Goal: Information Seeking & Learning: Check status

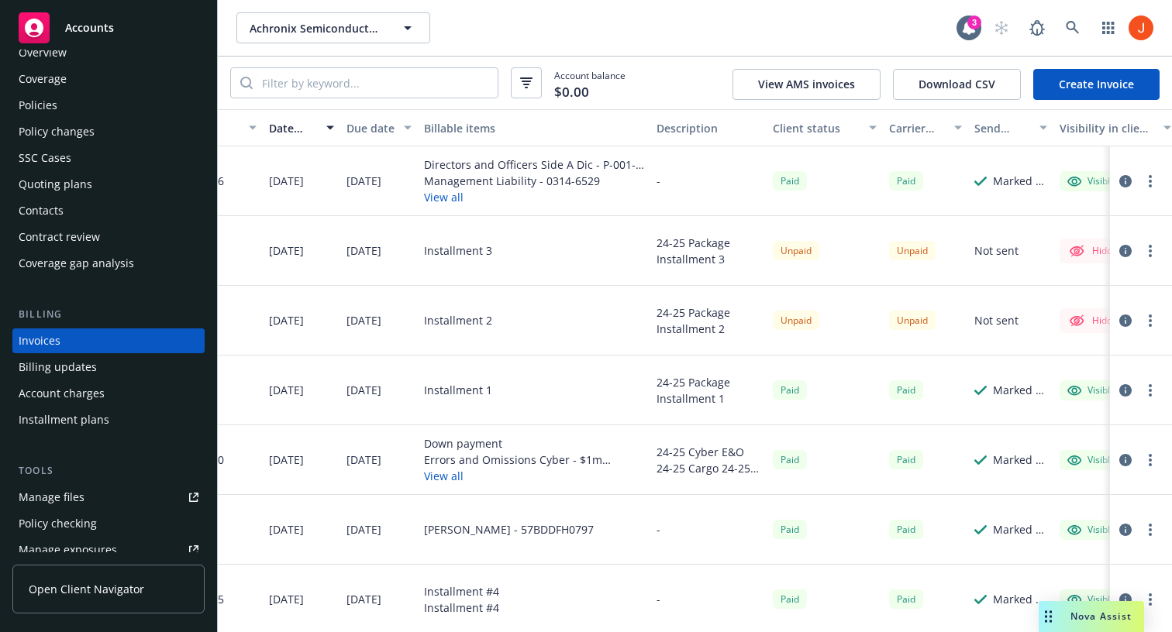
scroll to position [0, 201]
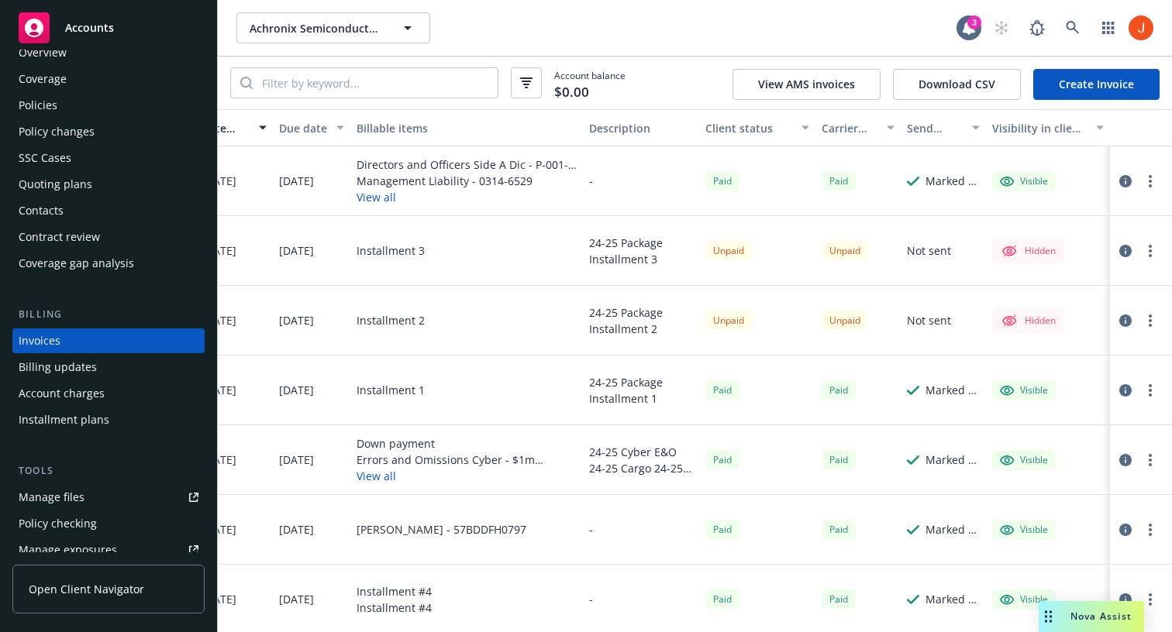
click at [1126, 329] on div at bounding box center [1137, 320] width 43 height 19
click at [1126, 315] on icon "button" at bounding box center [1125, 321] width 12 height 12
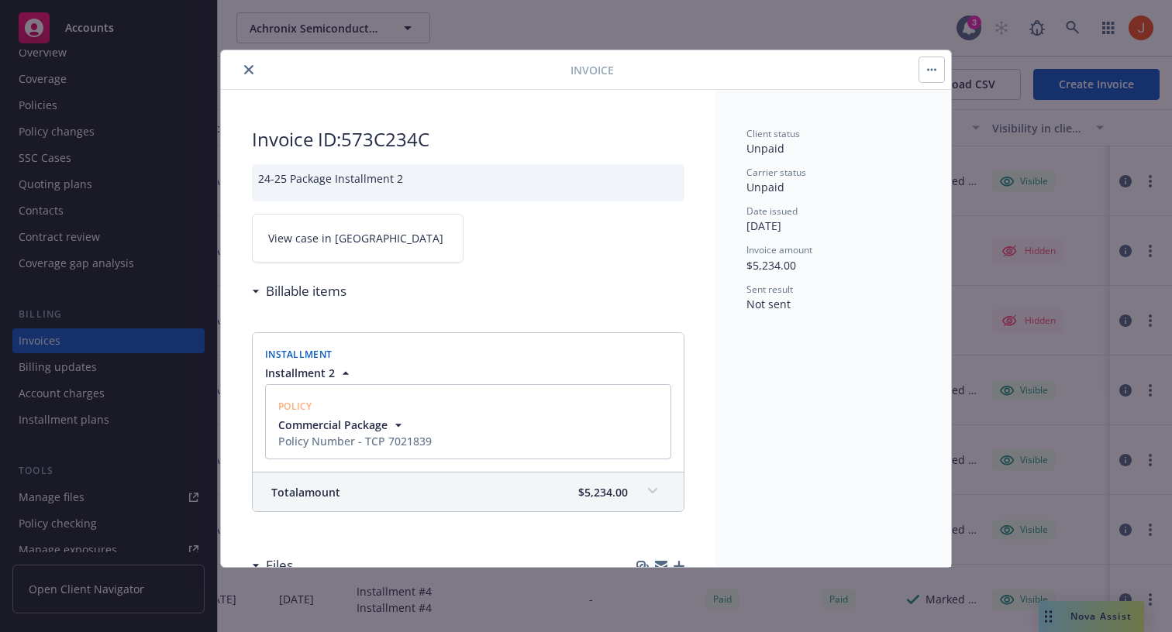
click at [932, 74] on button "button" at bounding box center [931, 69] width 25 height 25
click at [874, 365] on div "Client status Unpaid Carrier status Unpaid Date issued 12/31/2024 Invoice amoun…" at bounding box center [833, 328] width 236 height 477
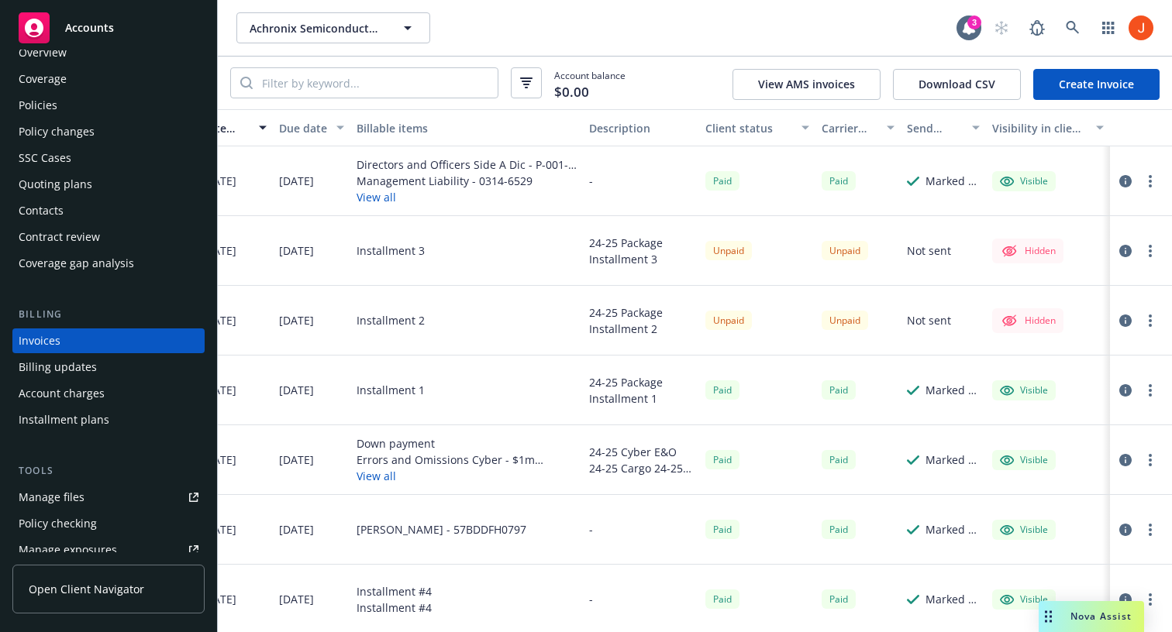
click at [1121, 253] on icon "button" at bounding box center [1125, 251] width 12 height 12
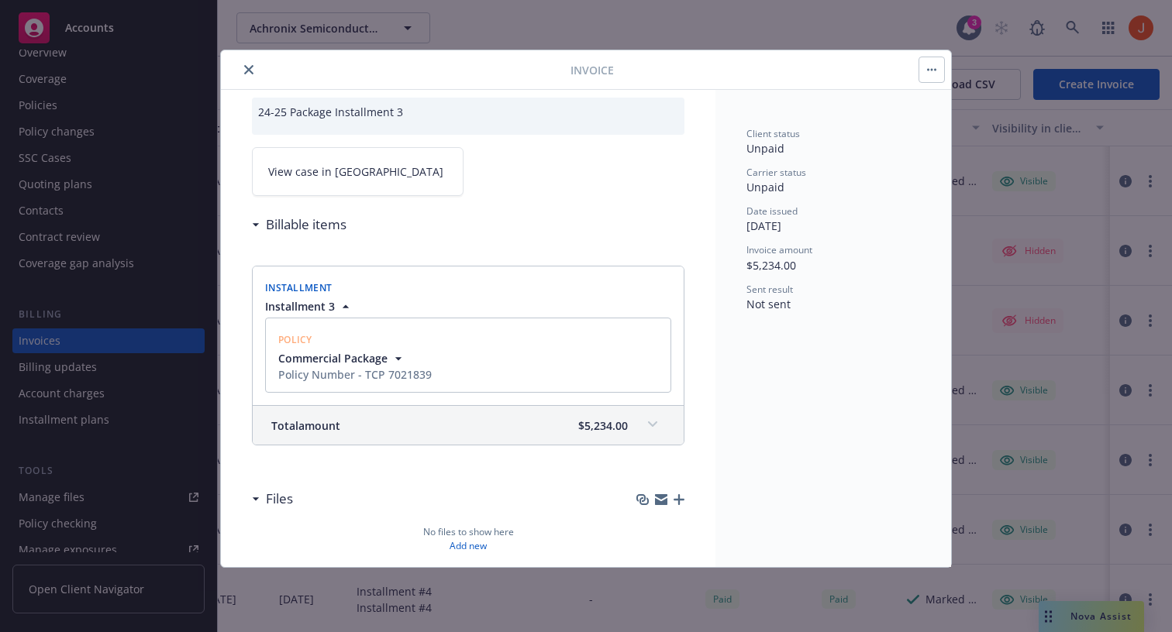
scroll to position [128, 0]
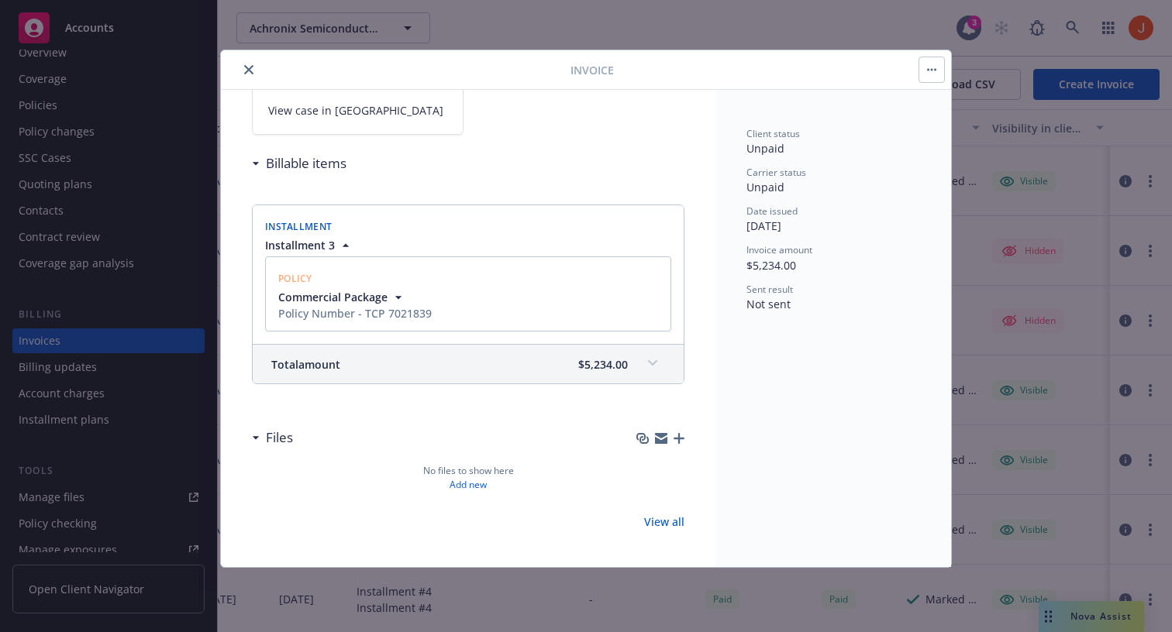
click at [236, 63] on div at bounding box center [398, 69] width 343 height 19
click at [255, 70] on button "close" at bounding box center [248, 69] width 19 height 19
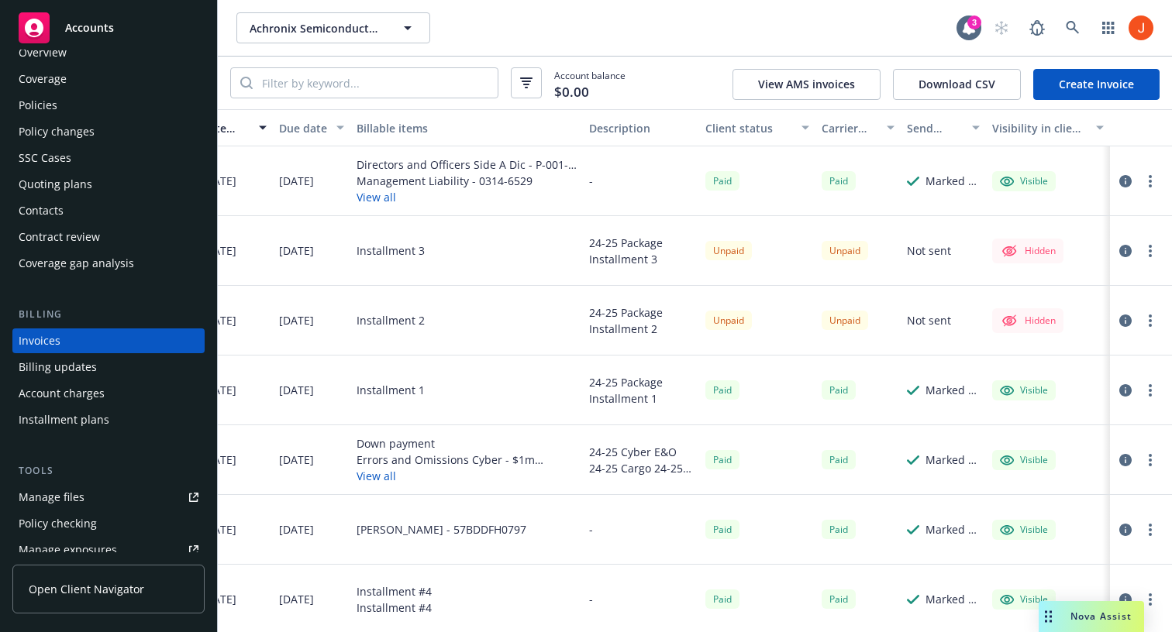
click at [1131, 184] on button "button" at bounding box center [1125, 181] width 19 height 19
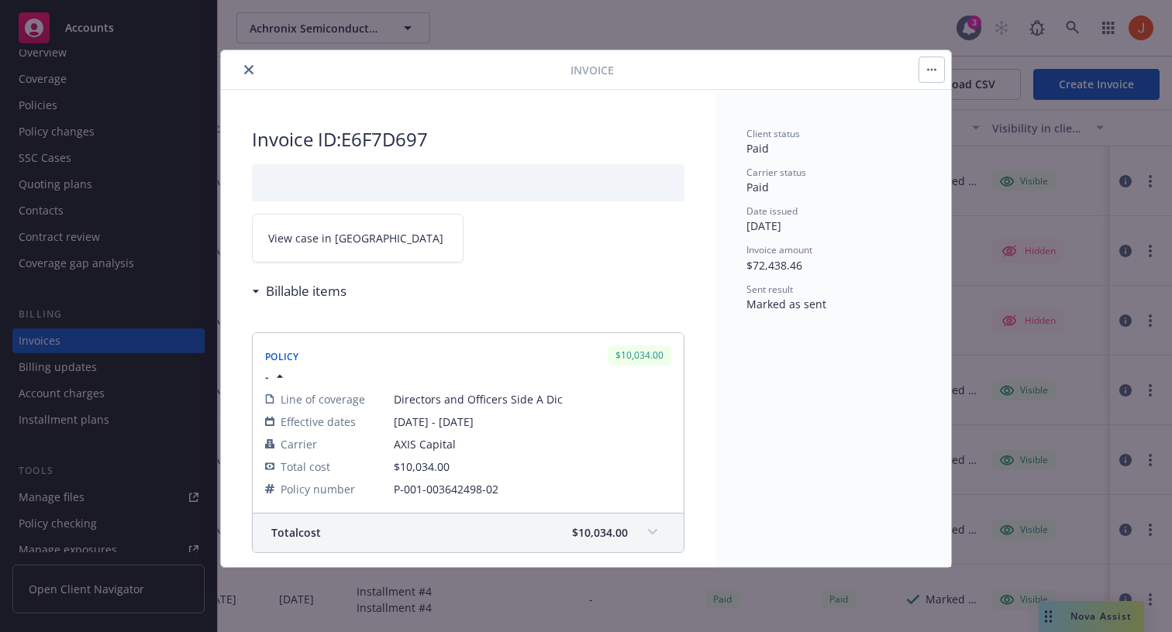
click at [929, 75] on button "button" at bounding box center [931, 69] width 25 height 25
click at [249, 71] on icon "close" at bounding box center [248, 69] width 9 height 9
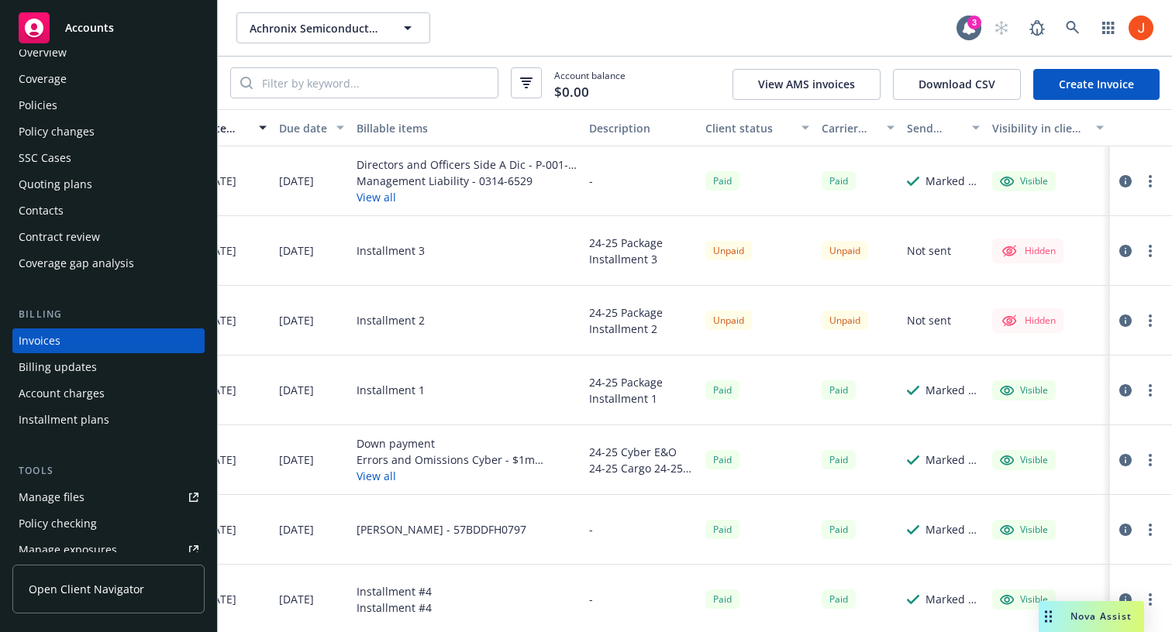
click at [1124, 391] on icon "button" at bounding box center [1125, 390] width 12 height 12
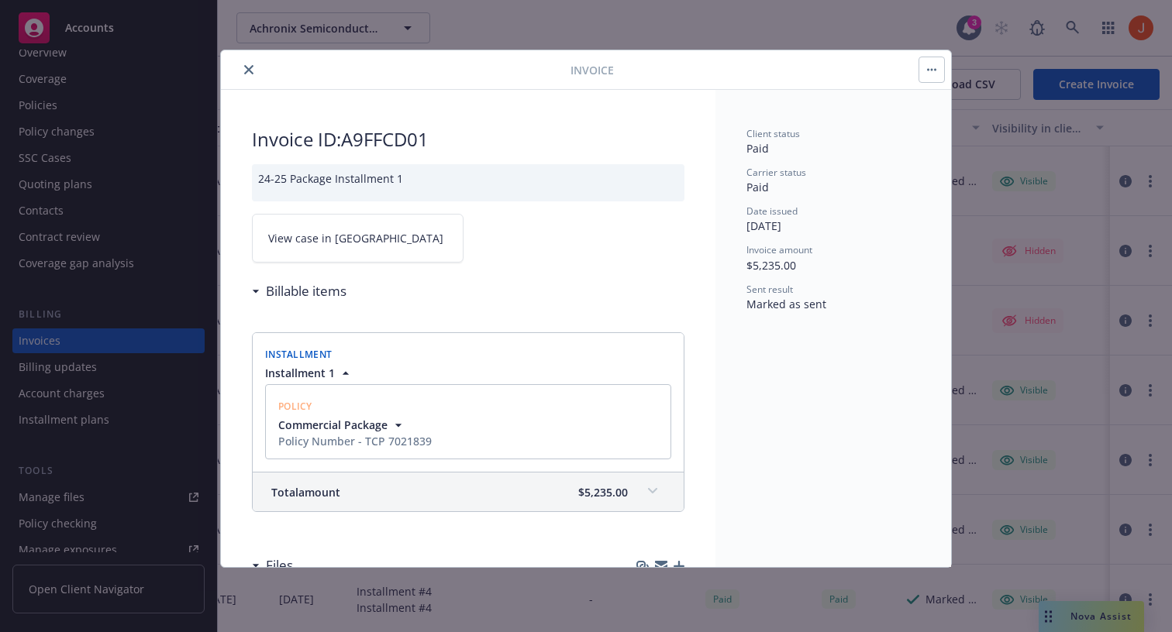
click at [246, 71] on icon "close" at bounding box center [248, 69] width 9 height 9
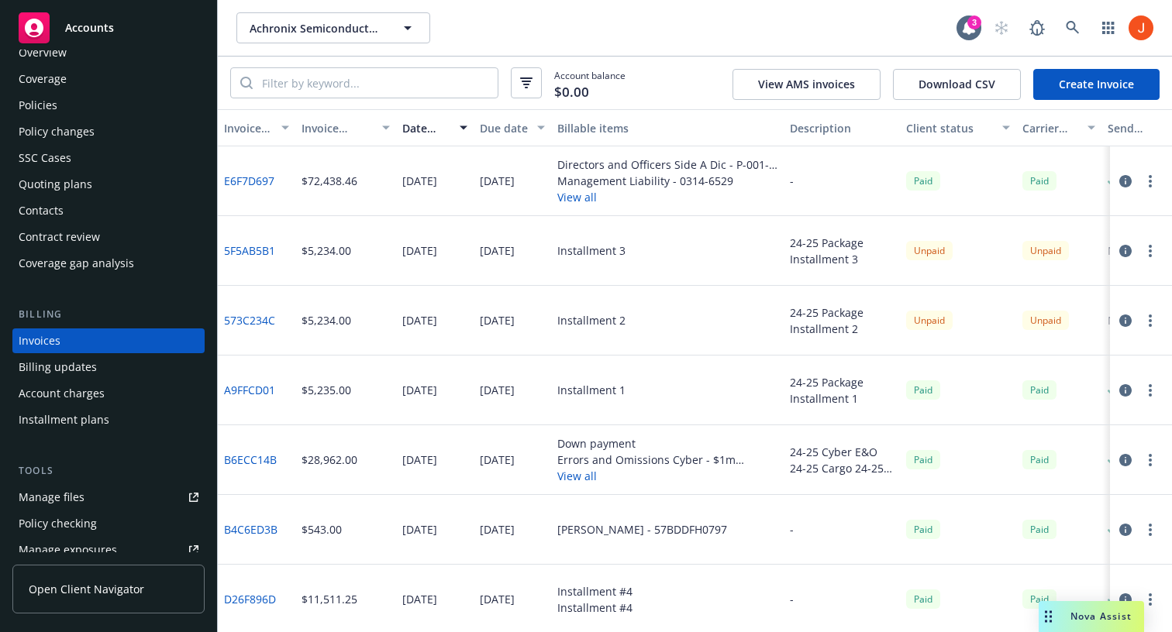
click at [246, 317] on link "573C234C" at bounding box center [249, 320] width 51 height 16
click at [260, 247] on link "5F5AB5B1" at bounding box center [249, 251] width 51 height 16
click at [264, 248] on link "5F5AB5B1" at bounding box center [249, 251] width 51 height 16
click at [50, 110] on div "Policies" at bounding box center [38, 105] width 39 height 25
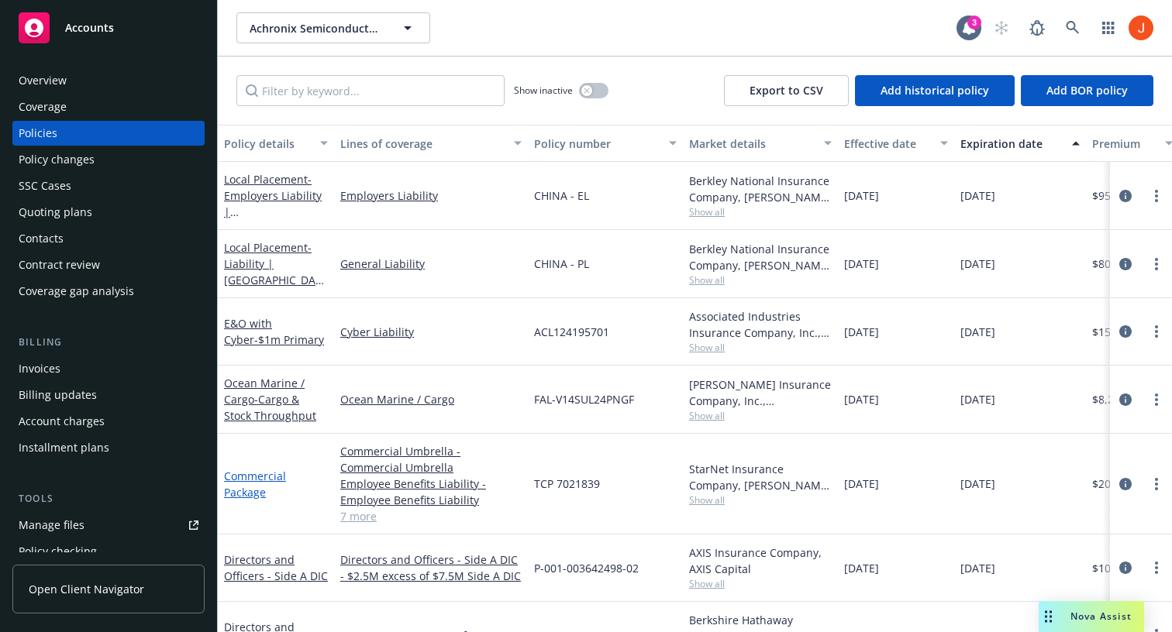
click at [256, 477] on link "Commercial Package" at bounding box center [255, 484] width 62 height 31
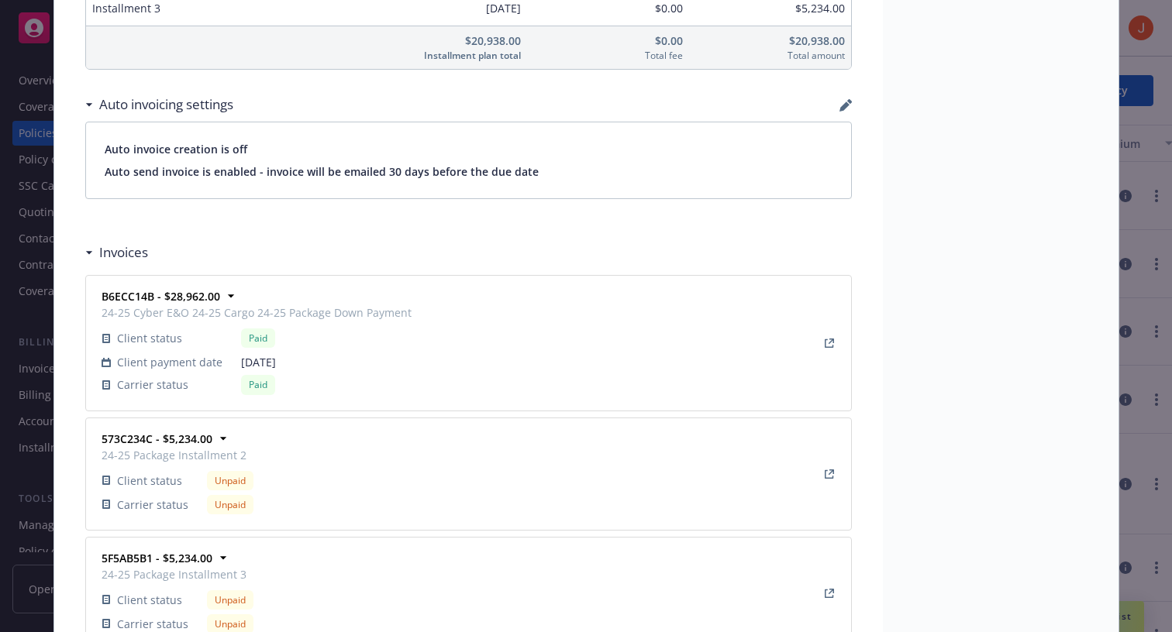
scroll to position [1244, 0]
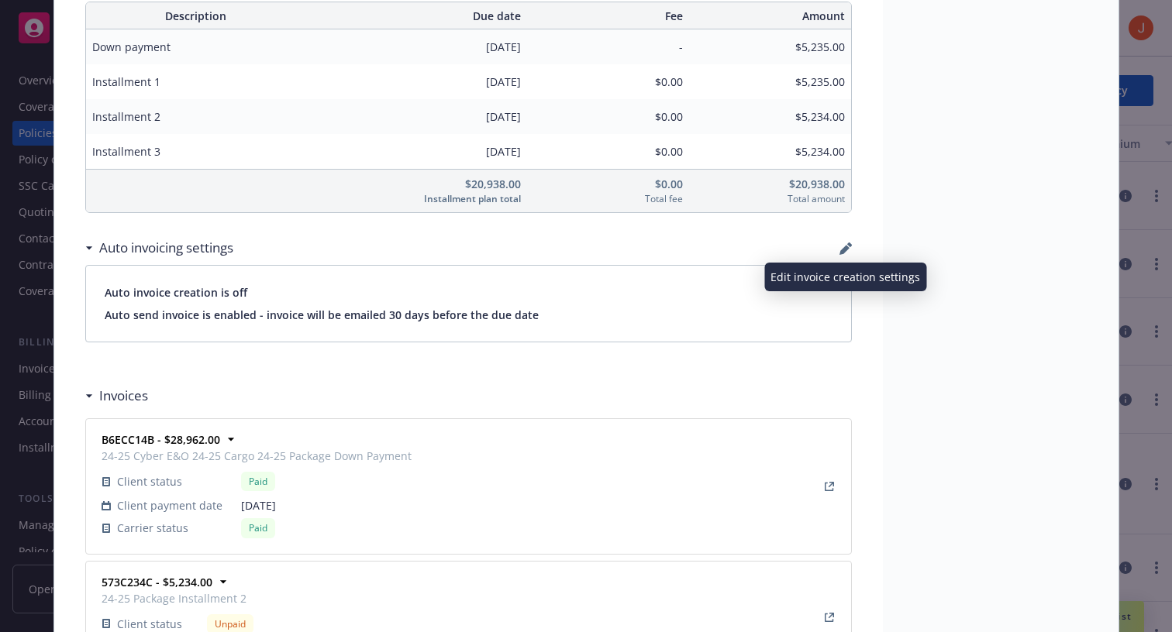
click at [846, 245] on icon "button" at bounding box center [845, 249] width 12 height 12
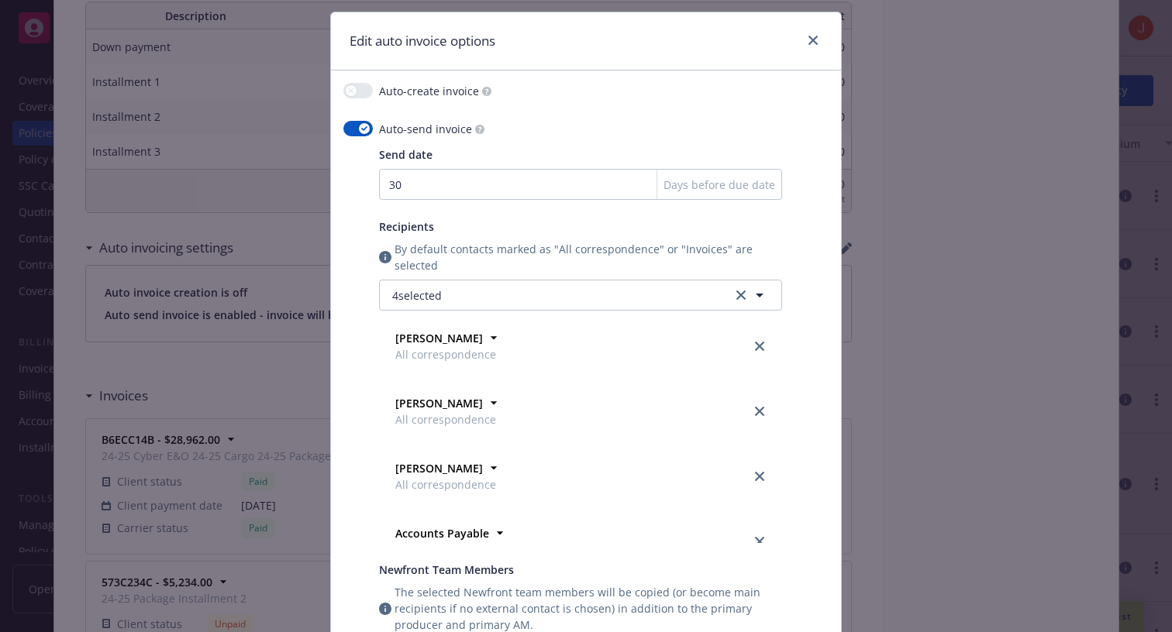
scroll to position [48, 0]
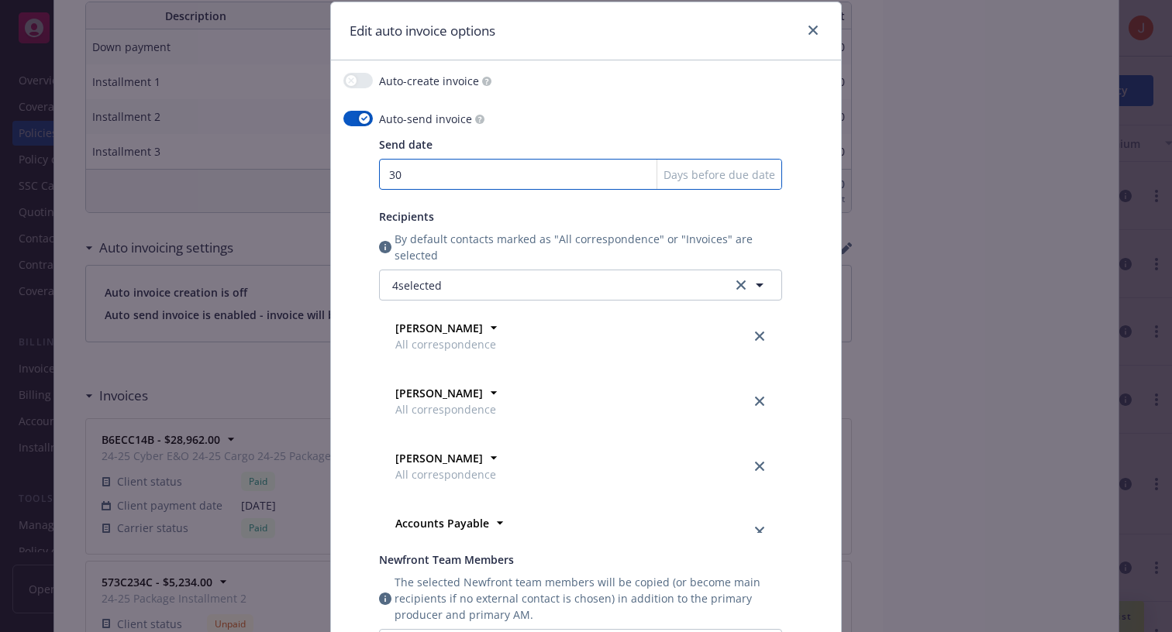
drag, startPoint x: 411, startPoint y: 173, endPoint x: 389, endPoint y: 173, distance: 21.7
click at [389, 173] on input "30" at bounding box center [580, 174] width 403 height 31
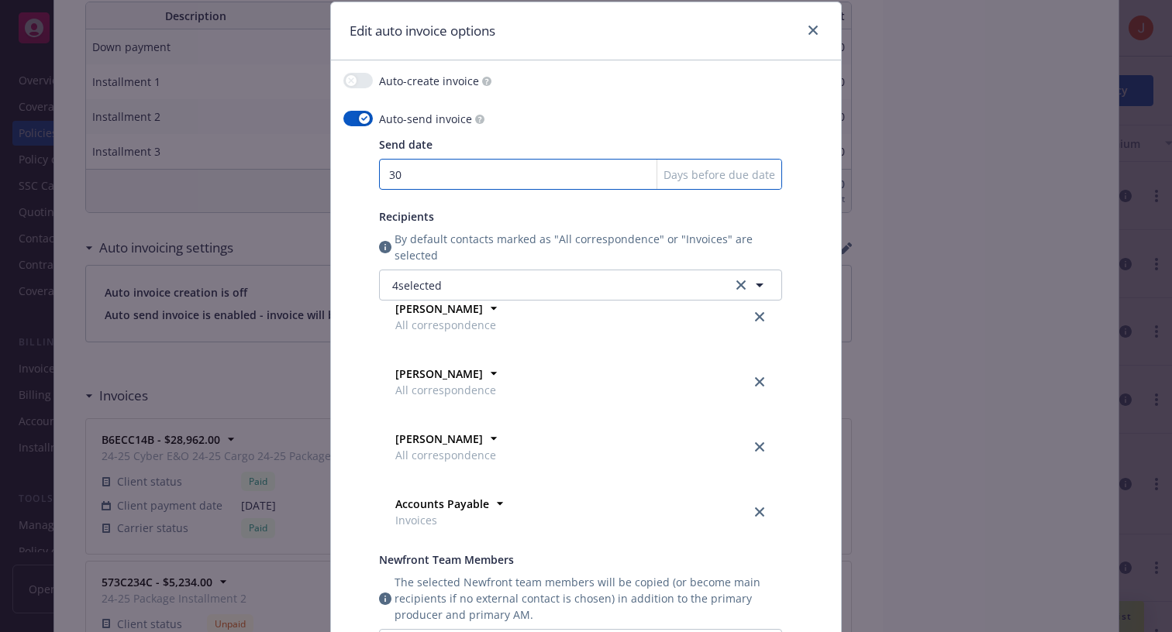
scroll to position [1, 0]
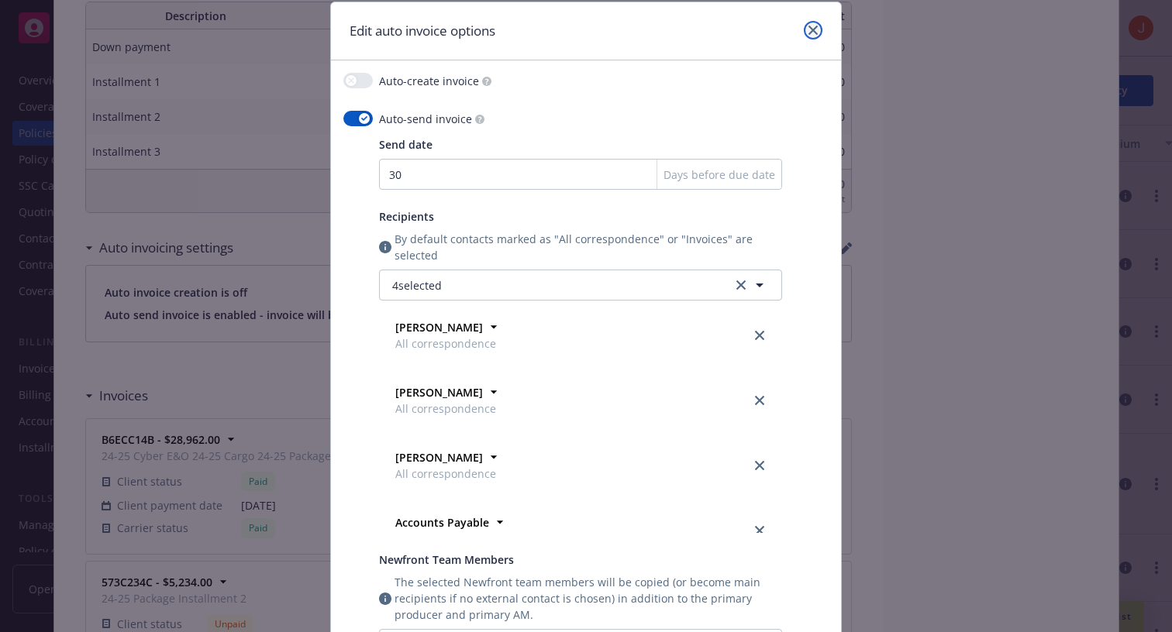
click at [814, 27] on icon "close" at bounding box center [812, 30] width 9 height 9
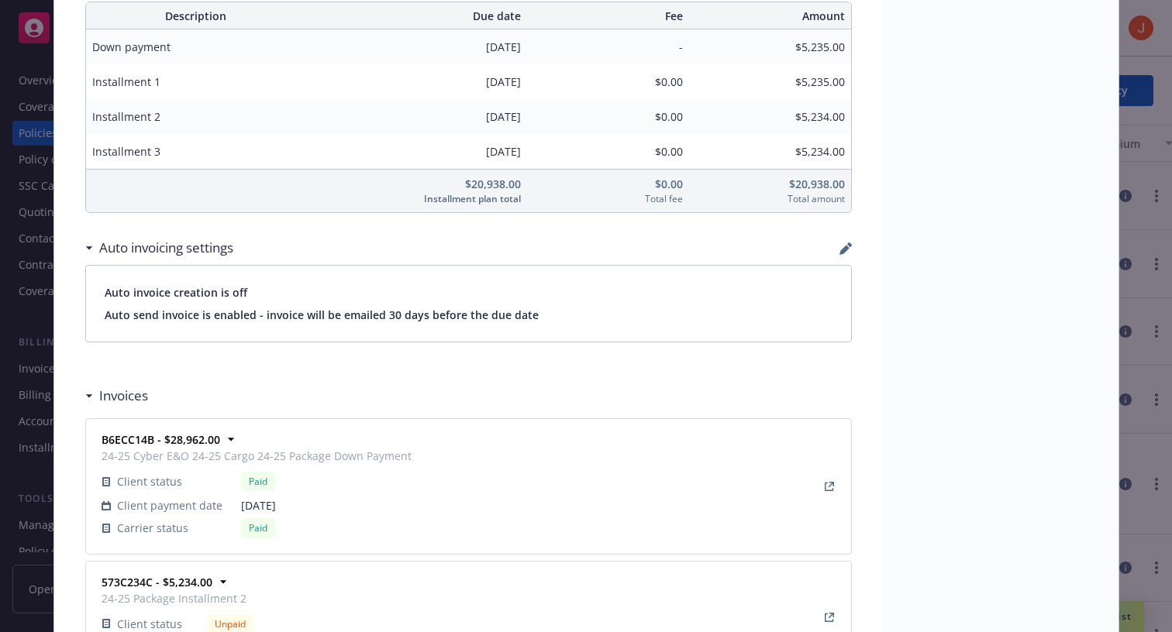
click at [12, 298] on div "Policy Commercial Package Add internal notes here... View claims View scheduled…" at bounding box center [586, 316] width 1172 height 632
click at [25, 329] on div "Policy Commercial Package Add internal notes here... View claims View scheduled…" at bounding box center [586, 316] width 1172 height 632
click at [36, 360] on div "Policy Commercial Package Add internal notes here... View claims View scheduled…" at bounding box center [586, 316] width 1172 height 632
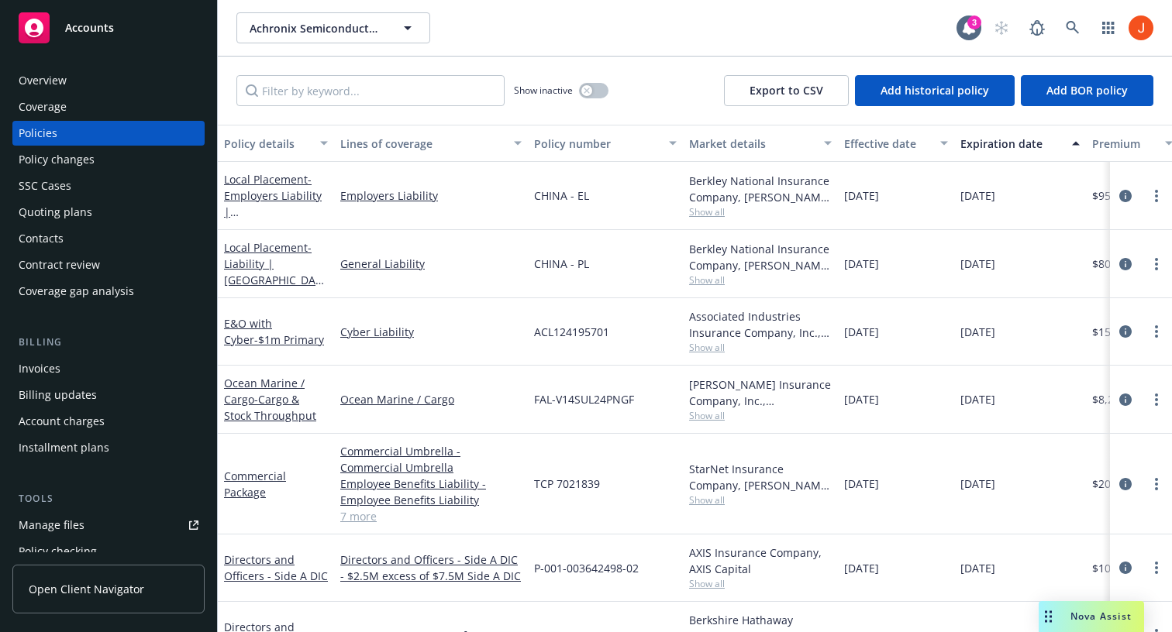
click at [44, 374] on div "Invoices" at bounding box center [40, 368] width 42 height 25
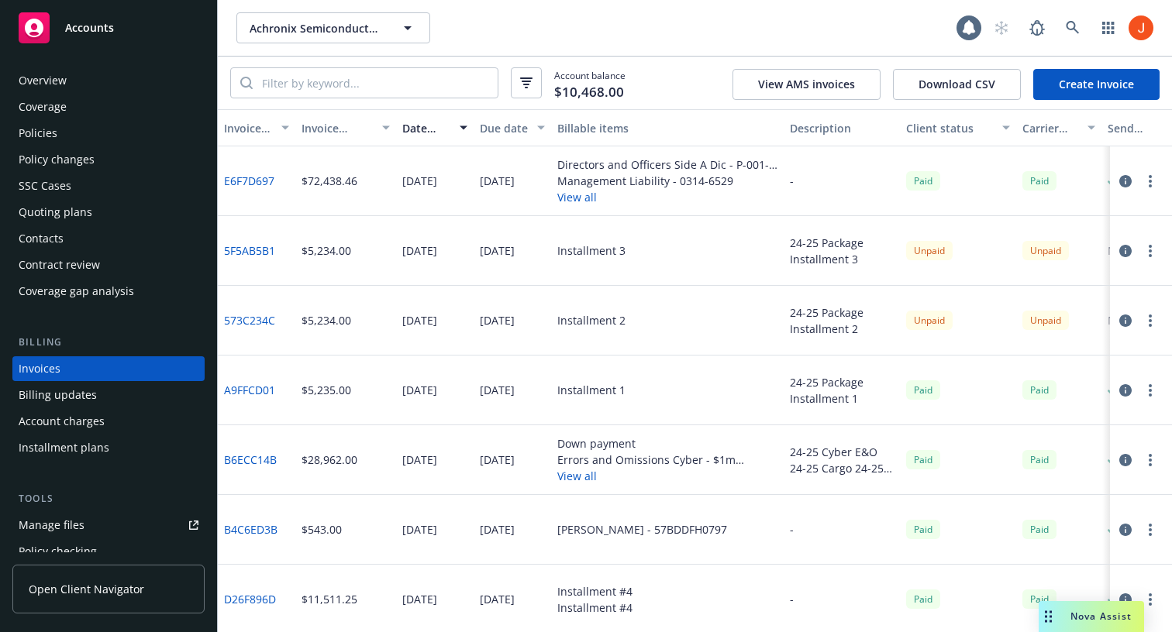
scroll to position [28, 0]
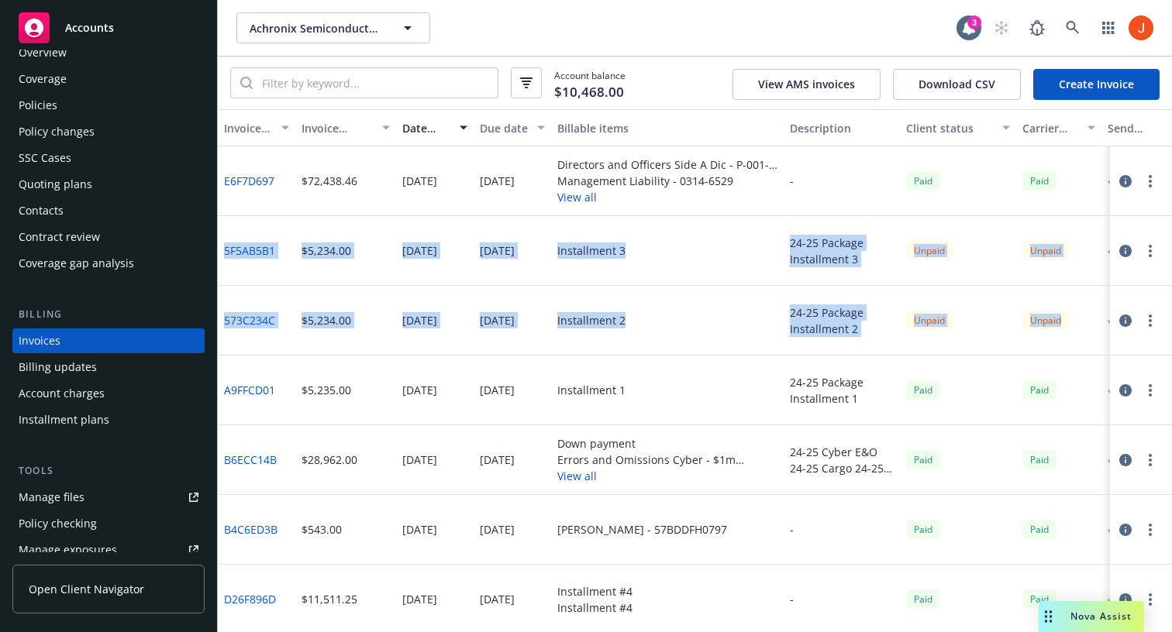
drag, startPoint x: 1075, startPoint y: 329, endPoint x: 222, endPoint y: 249, distance: 856.7
click at [222, 249] on div "E6F7D697 $72,438.46 04/17/2025 05/02/2025 Directors and Officers Side A Dic - P…" at bounding box center [795, 564] width 1154 height 837
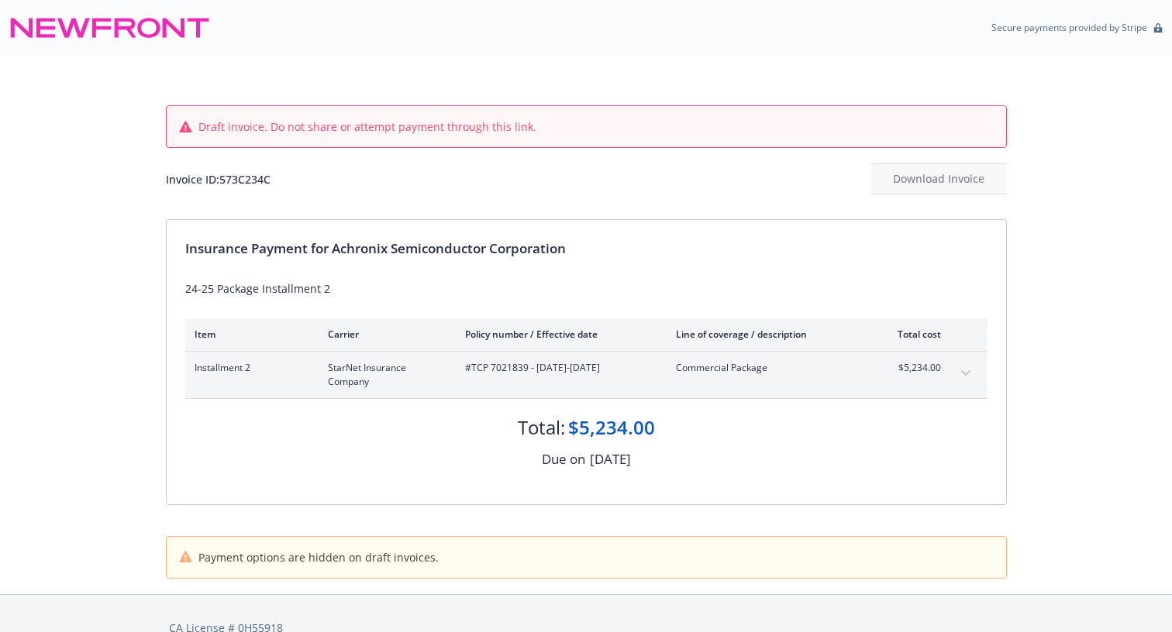
scroll to position [28, 0]
drag, startPoint x: 528, startPoint y: 372, endPoint x: 472, endPoint y: 369, distance: 56.6
click at [472, 369] on span "#TCP 7021839 - [DATE]-[DATE]" at bounding box center [558, 368] width 186 height 14
copy span "TCP 7021839"
